Goal: Task Accomplishment & Management: Use online tool/utility

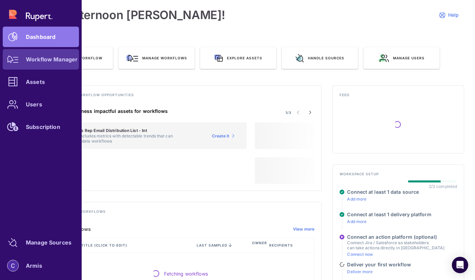
click at [25, 61] on link "Workflow Manager" at bounding box center [41, 59] width 76 height 20
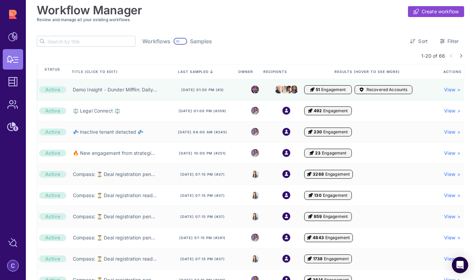
click at [63, 42] on input "text" at bounding box center [91, 41] width 88 height 10
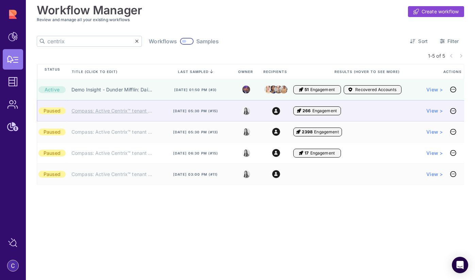
type input "centrix"
click at [86, 114] on link "Compass: Active Centrix™ tenant will be deleted ❌ (SE)" at bounding box center [111, 110] width 81 height 7
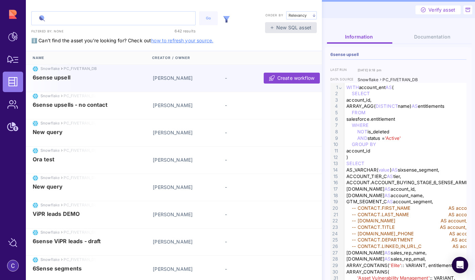
click at [128, 22] on input "text" at bounding box center [114, 18] width 164 height 13
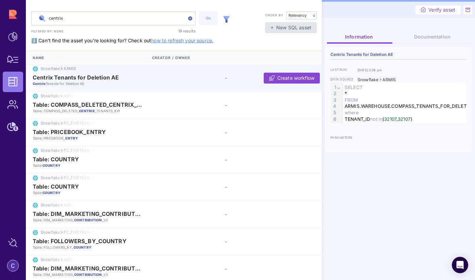
type input "centrix"
click at [103, 79] on span "Centrix Tenants for Deletion AE" at bounding box center [76, 77] width 86 height 6
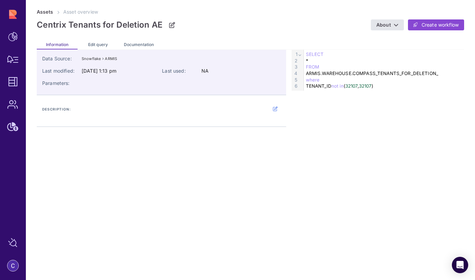
click at [100, 48] on div "Edit query" at bounding box center [98, 43] width 41 height 11
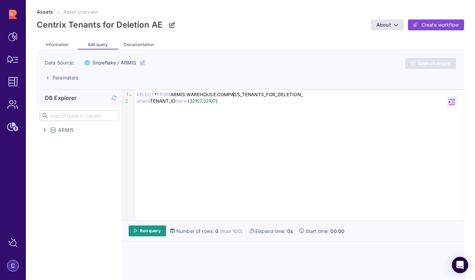
click at [233, 93] on div "SELECT * FROM ARMIS.WAREHOUSE.COMPASS_TENANTS_FOR_DELETION_" at bounding box center [299, 94] width 330 height 6
copy div "COMPASS_TENANTS_FOR_DELETION_"
click at [207, 118] on div "9 1 2 › ⌄ SELECT * FROM ARMIS.WAREHOUSE.COMPASS_TENANTS_FOR_DELETION_ where TEN…" at bounding box center [293, 155] width 342 height 130
drag, startPoint x: 221, startPoint y: 101, endPoint x: 193, endPoint y: 101, distance: 27.9
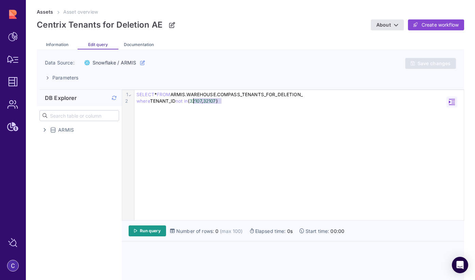
click at [193, 101] on div "where TENANT_ID not in ( 32107 , 32107 )" at bounding box center [299, 101] width 330 height 6
click at [424, 65] on span "Save changes" at bounding box center [434, 63] width 33 height 6
